Goal: Browse casually

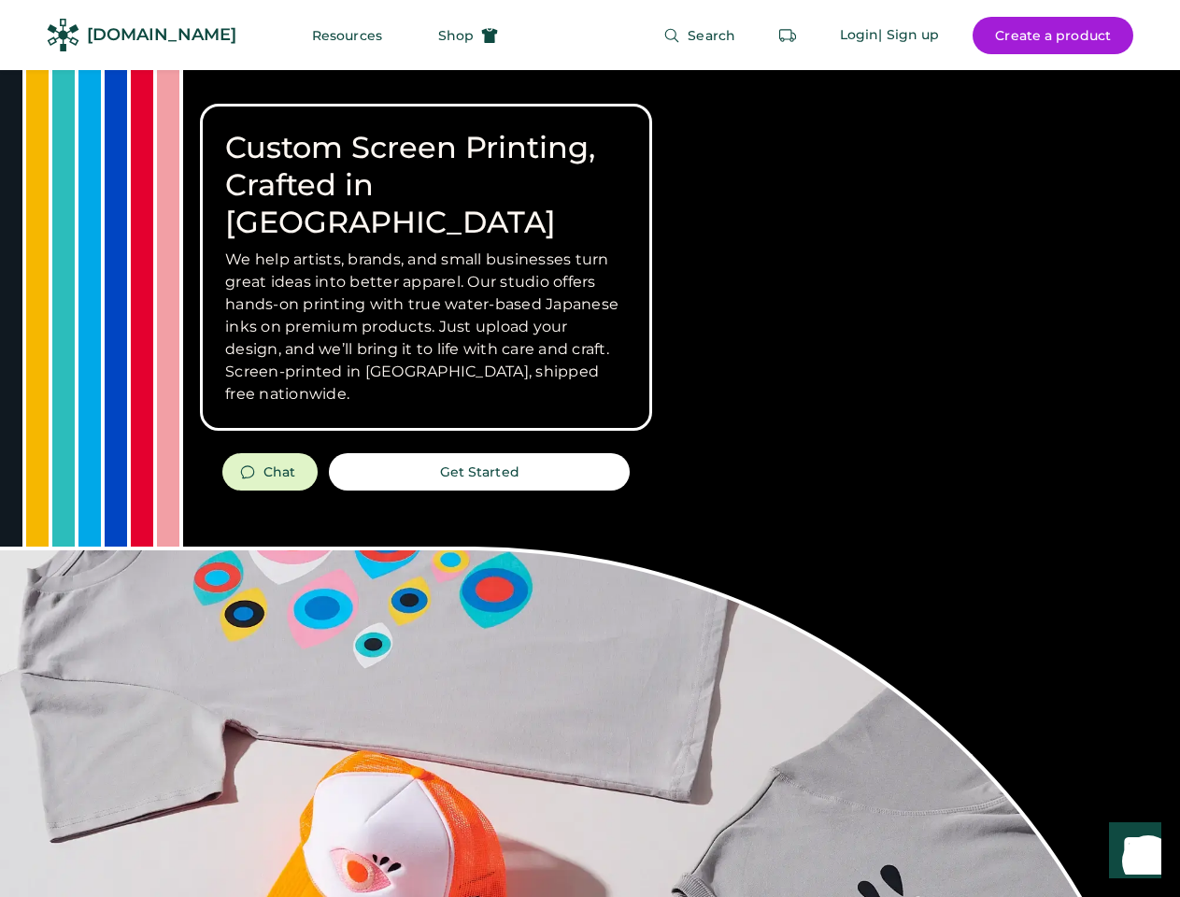
click at [589, 448] on div "Custom Screen Printing, Crafted in [GEOGRAPHIC_DATA] We help artists, brands, a…" at bounding box center [590, 663] width 1180 height 1186
click at [589, 483] on div "Custom Screen Printing, Crafted in [GEOGRAPHIC_DATA] We help artists, brands, a…" at bounding box center [590, 663] width 1180 height 1186
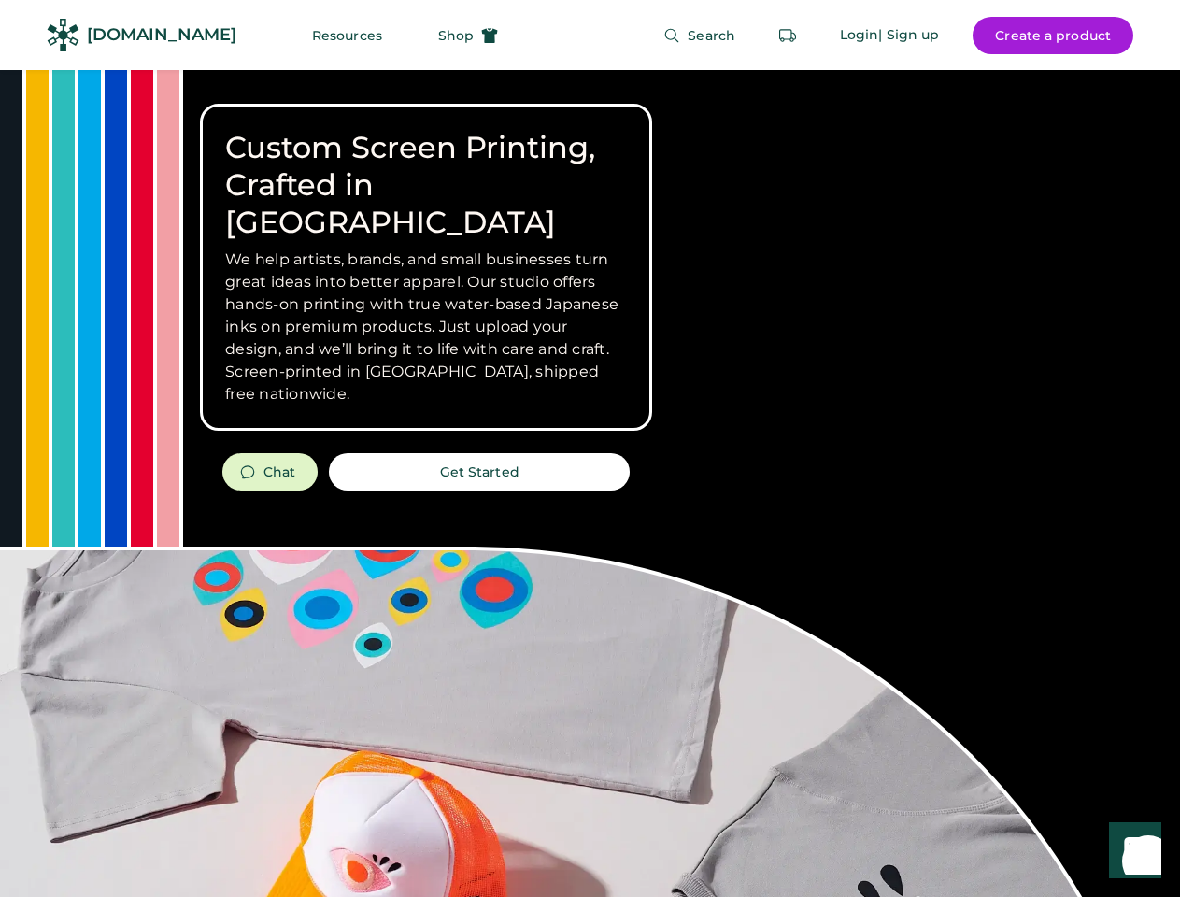
click at [589, 483] on div "Custom Screen Printing, Crafted in [GEOGRAPHIC_DATA] We help artists, brands, a…" at bounding box center [590, 663] width 1180 height 1186
click at [426, 267] on h3 "We help artists, brands, and small businesses turn great ideas into better appa…" at bounding box center [426, 326] width 402 height 157
click at [426, 248] on h3 "We help artists, brands, and small businesses turn great ideas into better appa…" at bounding box center [426, 326] width 402 height 157
click at [426, 166] on h1 "Custom Screen Printing, Crafted in [GEOGRAPHIC_DATA]" at bounding box center [426, 185] width 402 height 112
